Goal: Navigation & Orientation: Find specific page/section

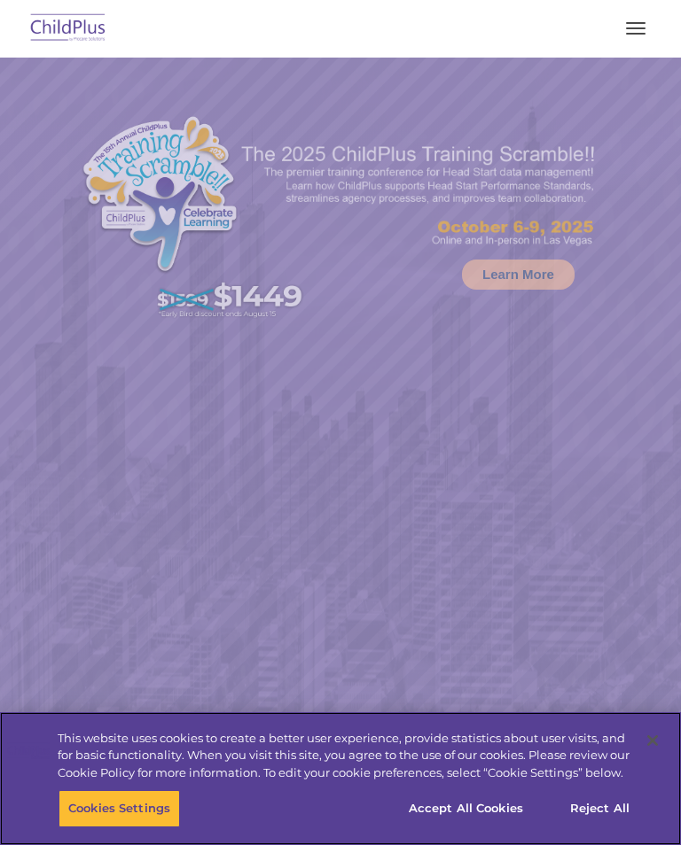
click at [518, 805] on button "Accept All Cookies" at bounding box center [466, 809] width 134 height 37
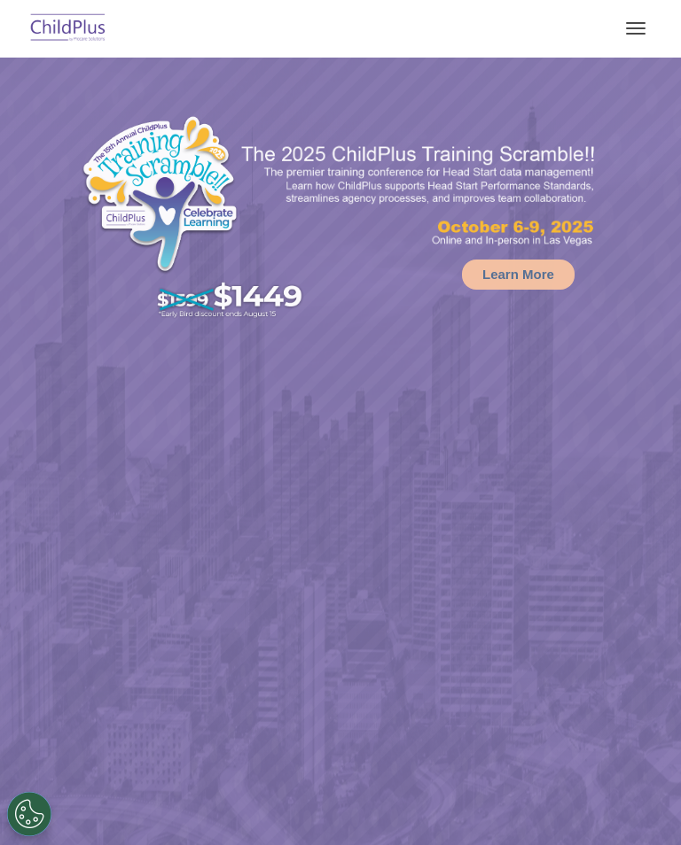
select select "MEDIUM"
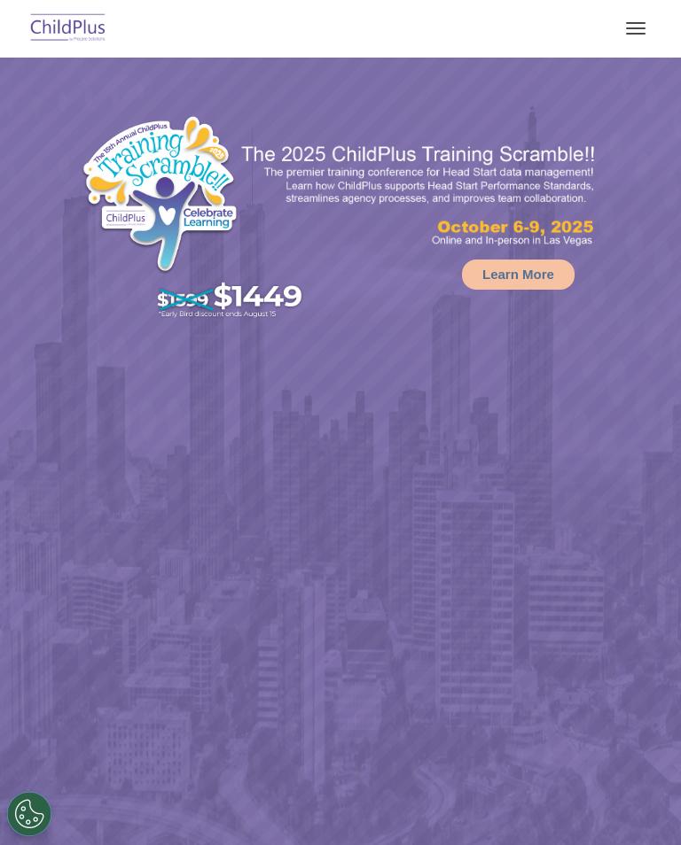
click at [633, 33] on span "button" at bounding box center [635, 34] width 19 height 2
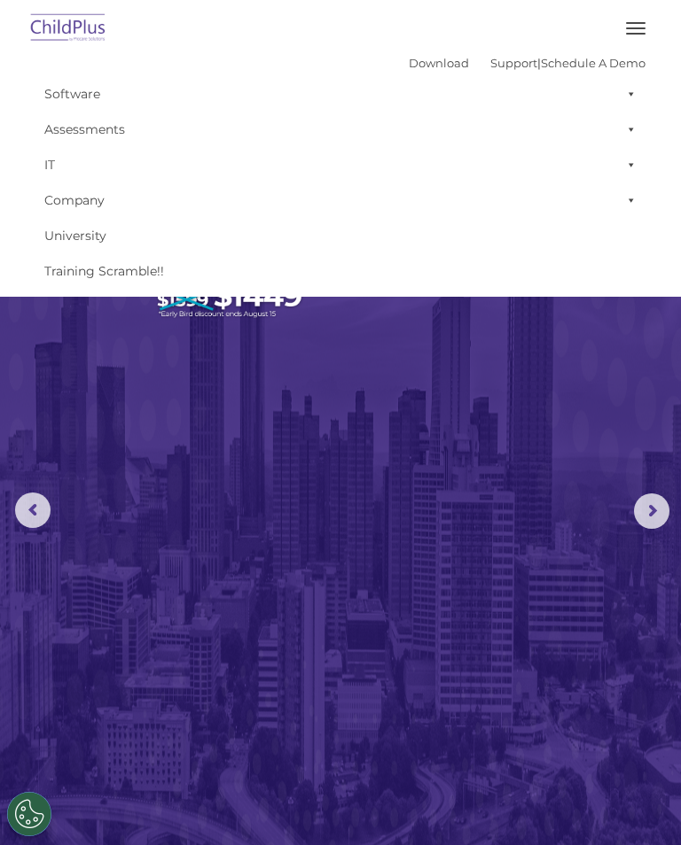
click at [634, 27] on button "button" at bounding box center [635, 28] width 37 height 28
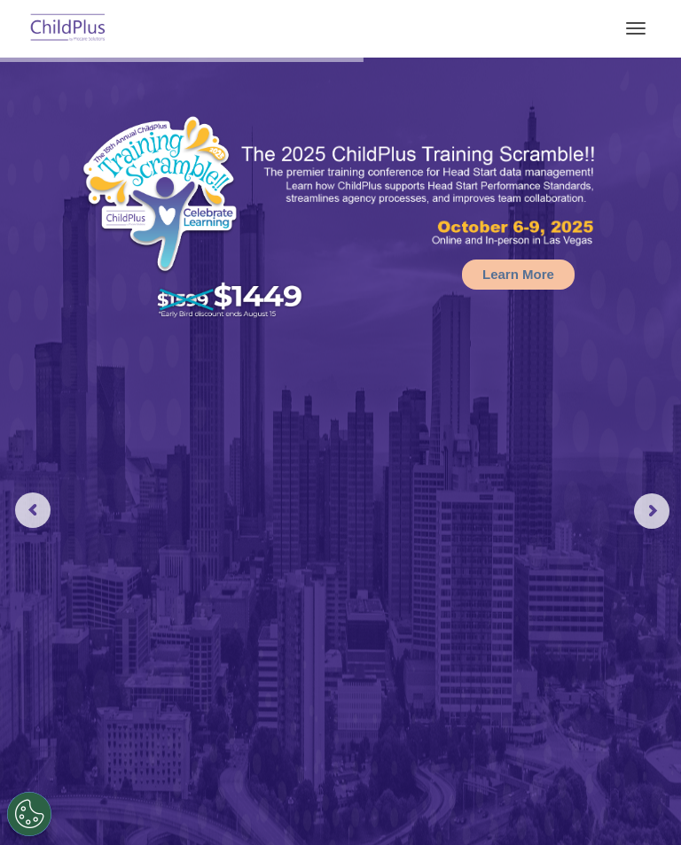
click at [73, 27] on img at bounding box center [68, 29] width 83 height 42
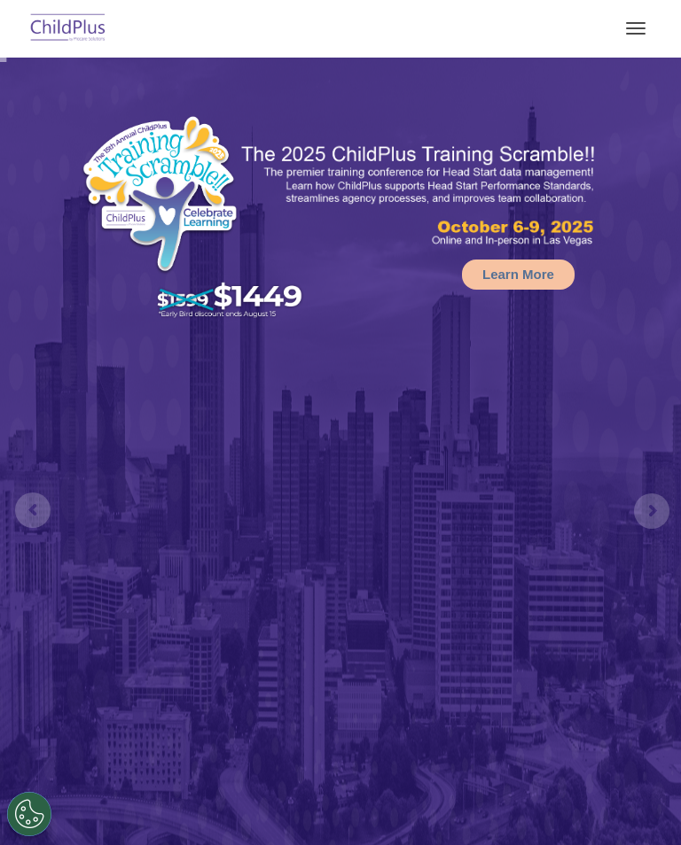
select select "MEDIUM"
click at [638, 27] on button "button" at bounding box center [635, 28] width 37 height 28
